Goal: Transaction & Acquisition: Register for event/course

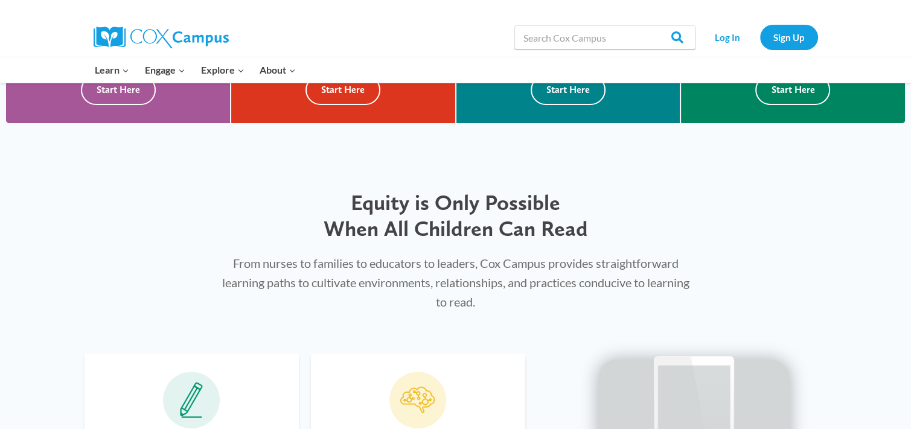
scroll to position [459, 0]
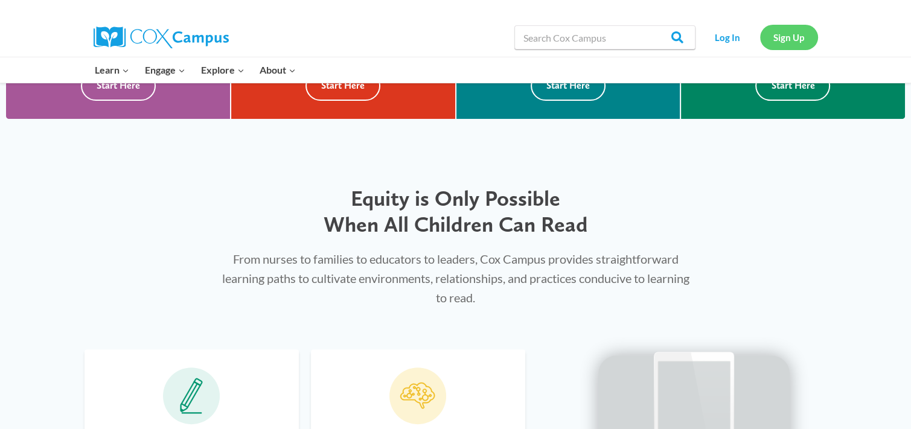
click at [797, 38] on link "Sign Up" at bounding box center [789, 37] width 58 height 25
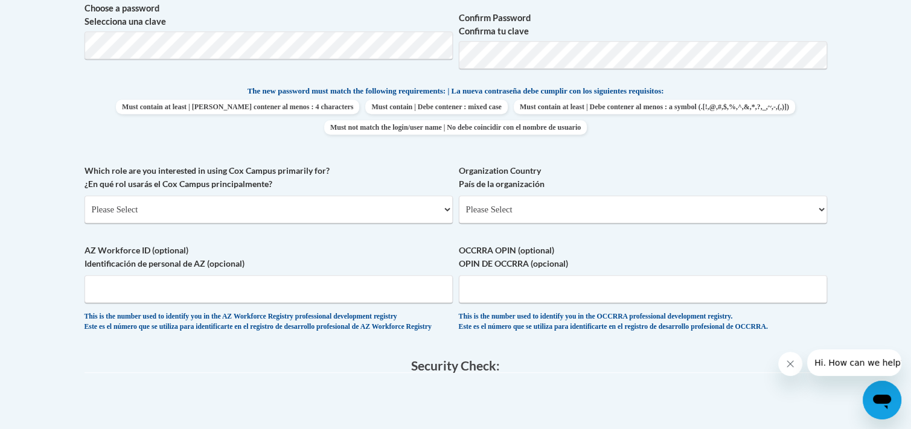
scroll to position [595, 0]
